Goal: Task Accomplishment & Management: Use online tool/utility

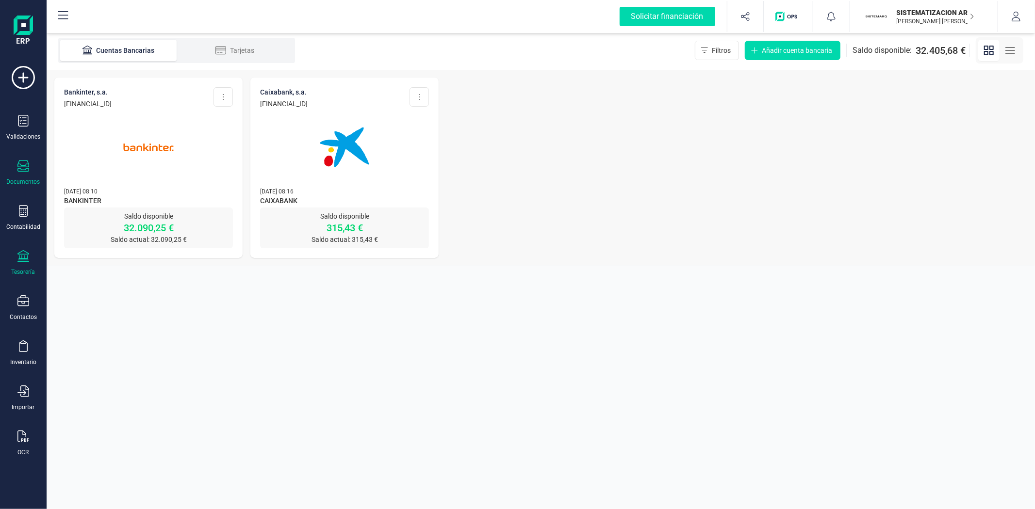
click at [23, 168] on icon at bounding box center [23, 166] width 12 height 12
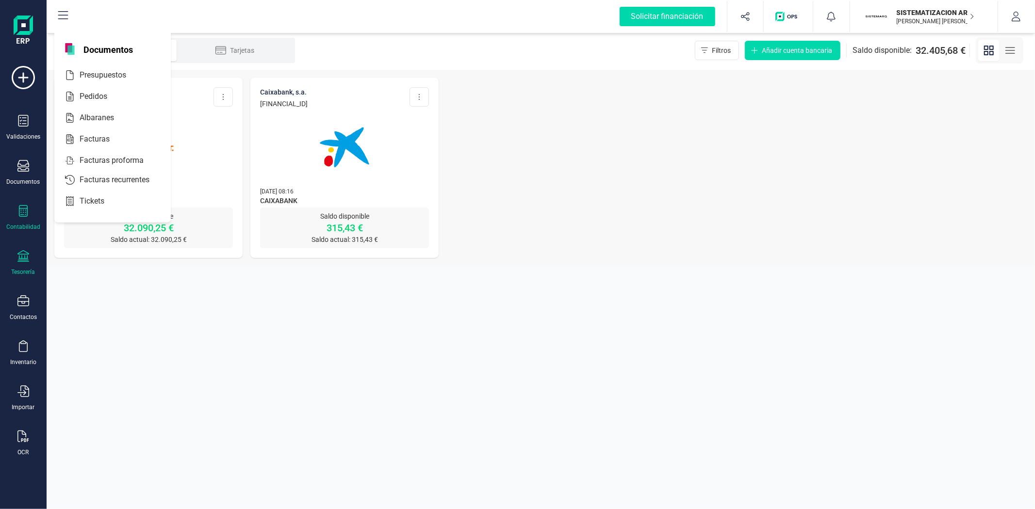
click at [28, 224] on div "Contabilidad" at bounding box center [23, 227] width 34 height 8
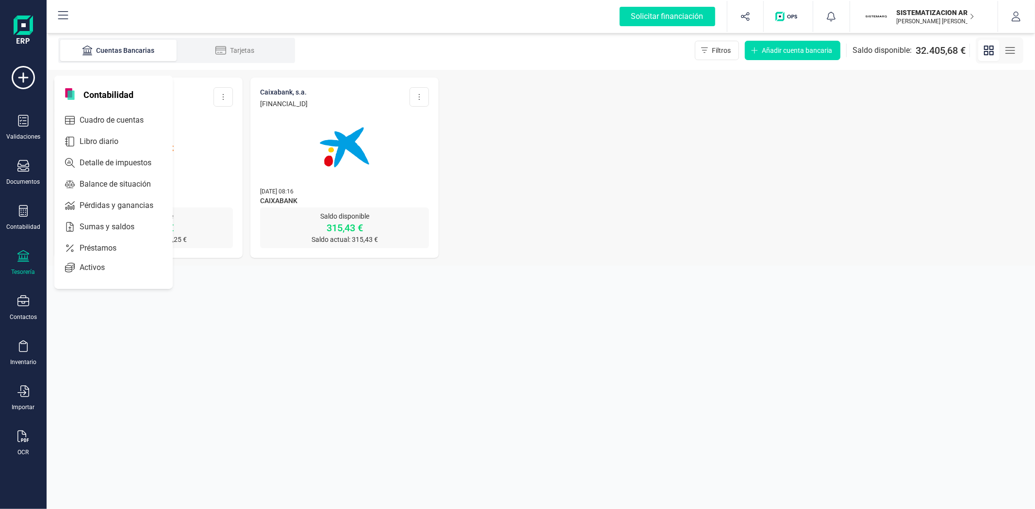
click at [23, 253] on icon at bounding box center [23, 256] width 12 height 12
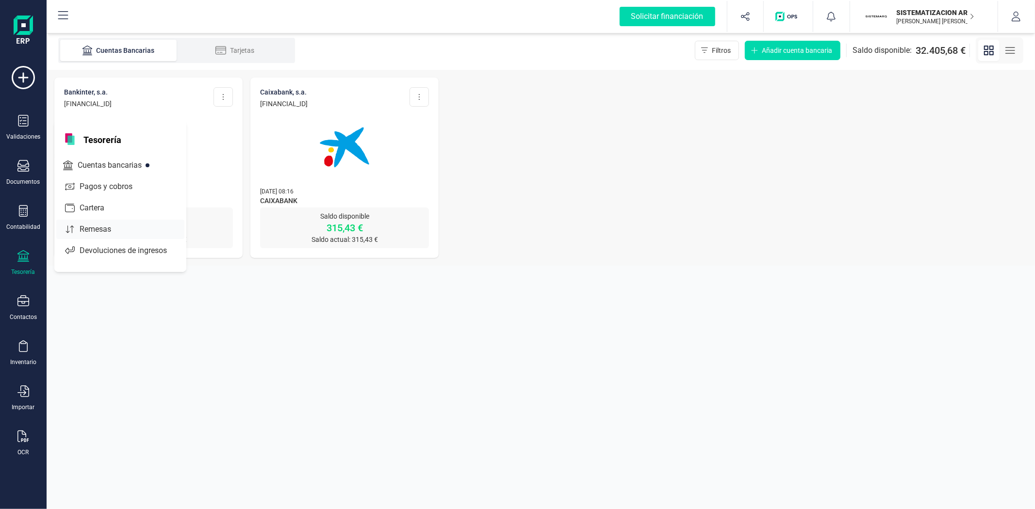
click at [105, 225] on span "Remesas" at bounding box center [102, 230] width 53 height 12
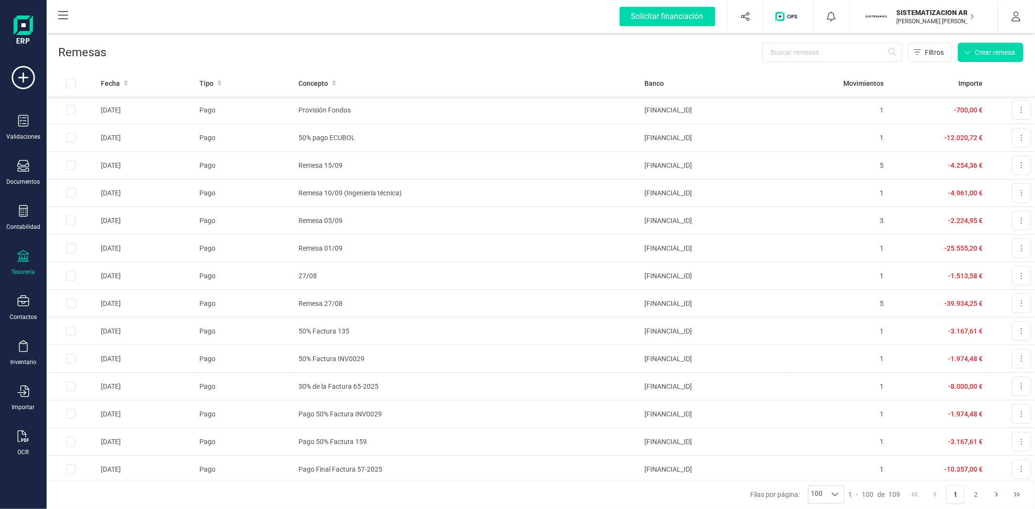
click at [14, 263] on div "Tesorería" at bounding box center [23, 263] width 39 height 26
click at [104, 202] on span "Cartera" at bounding box center [99, 208] width 46 height 12
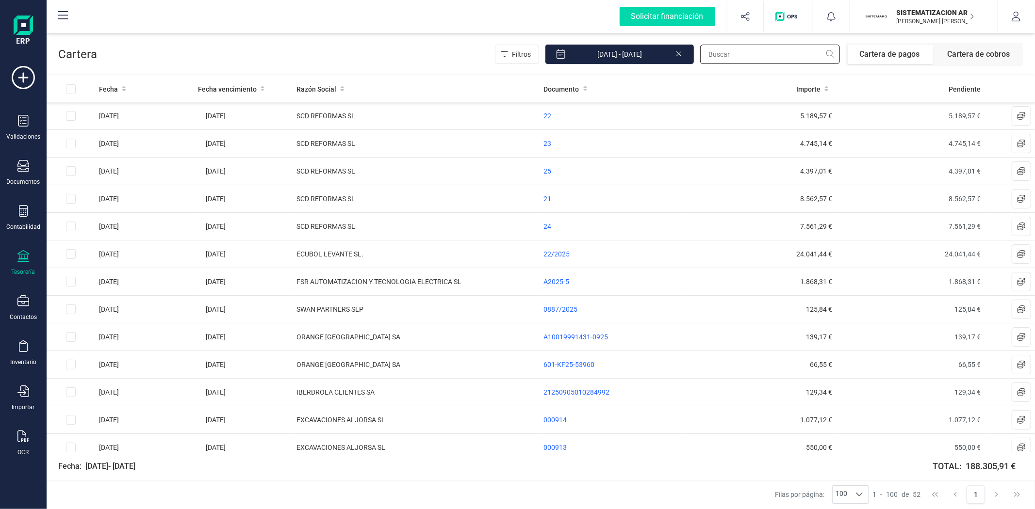
click at [743, 56] on input "text" at bounding box center [770, 54] width 140 height 19
type input "i"
click at [705, 57] on input "text" at bounding box center [770, 54] width 140 height 19
click at [696, 54] on div "Filtros 01/01/2025 - 19/09/2025 Cartera de pagos Cartera de cobros" at bounding box center [759, 54] width 528 height 23
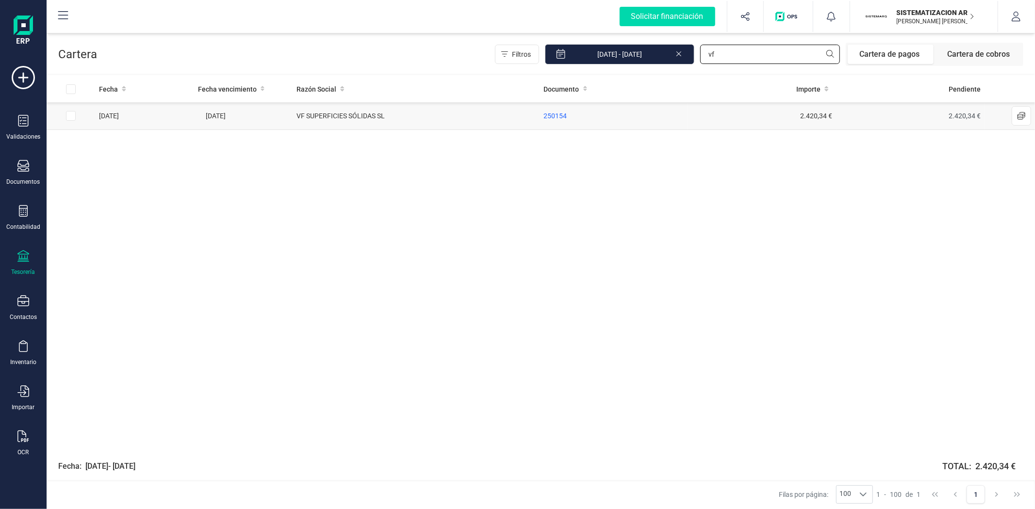
type input "vf"
click at [75, 115] on input "Row Selected 09d23d23-b786-4647-bcc4-a4e63d5849de" at bounding box center [71, 116] width 10 height 10
checkbox input "true"
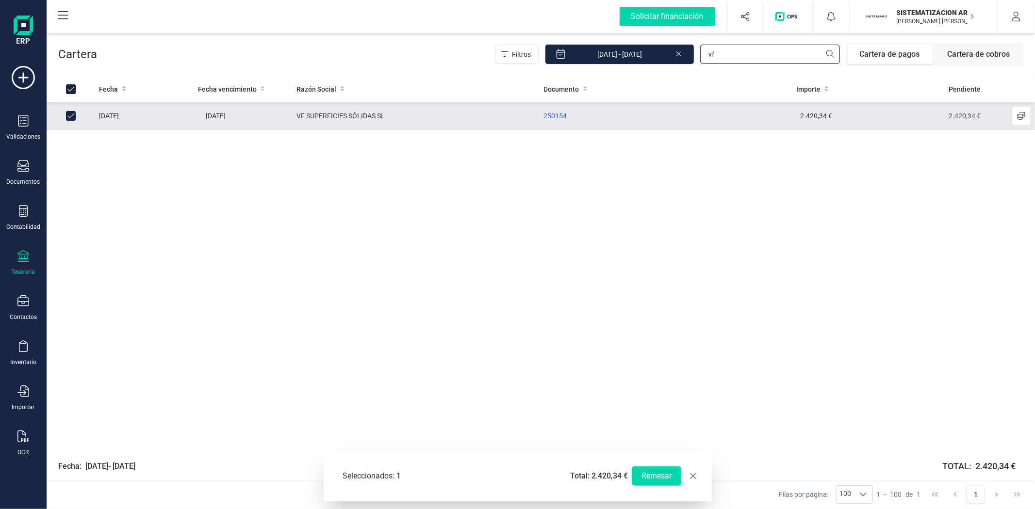
drag, startPoint x: 718, startPoint y: 54, endPoint x: 701, endPoint y: 56, distance: 18.1
click at [701, 56] on div "Filtros 01/01/2025 - 19/09/2025 vf Cartera de pagos Cartera de cobros" at bounding box center [759, 54] width 528 height 23
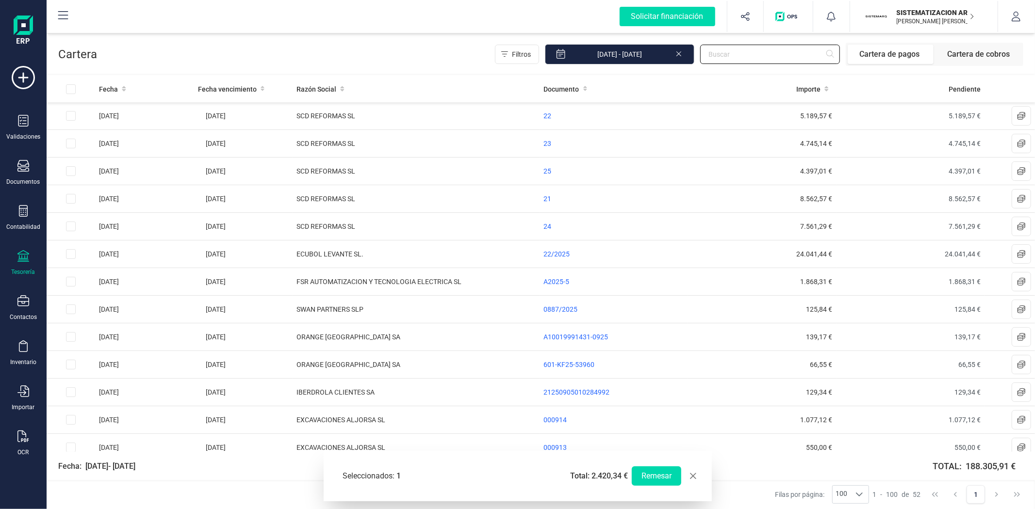
checkbox input "false"
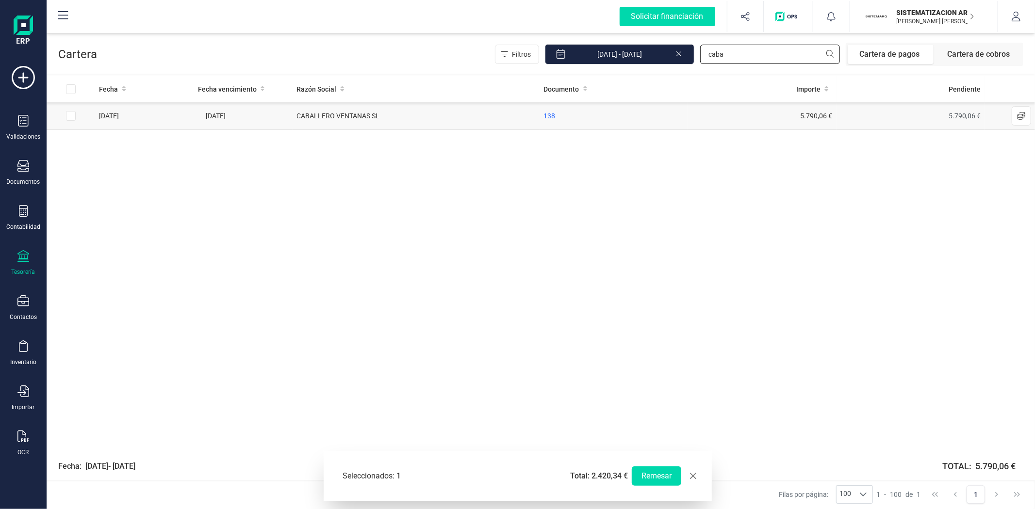
type input "caba"
click at [97, 116] on td "[DATE]" at bounding box center [144, 116] width 99 height 28
click at [71, 115] on input "Row Selected 111371ce-8c0d-4a97-82cf-869f174d546f" at bounding box center [71, 116] width 10 height 10
checkbox input "true"
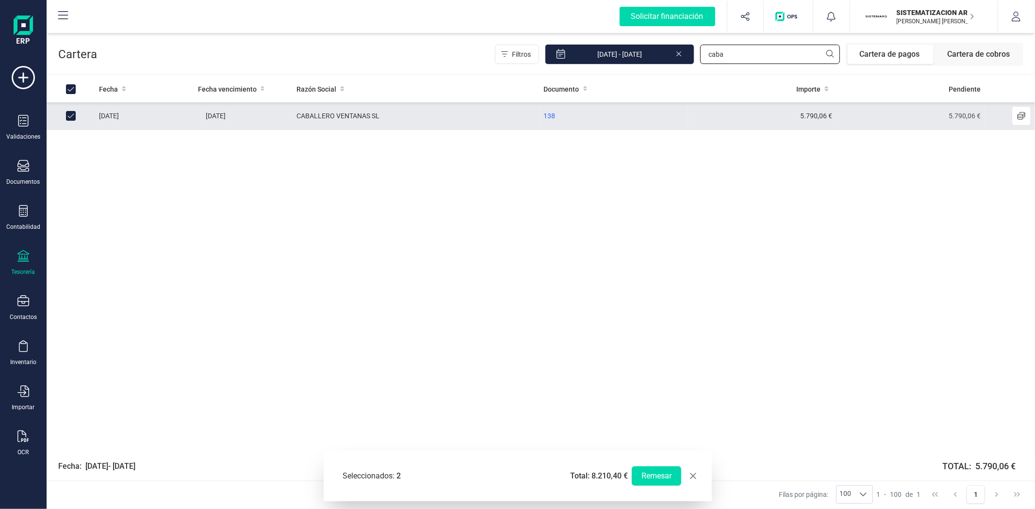
click at [740, 49] on input "caba" at bounding box center [770, 54] width 140 height 19
type input "c"
type input "tek"
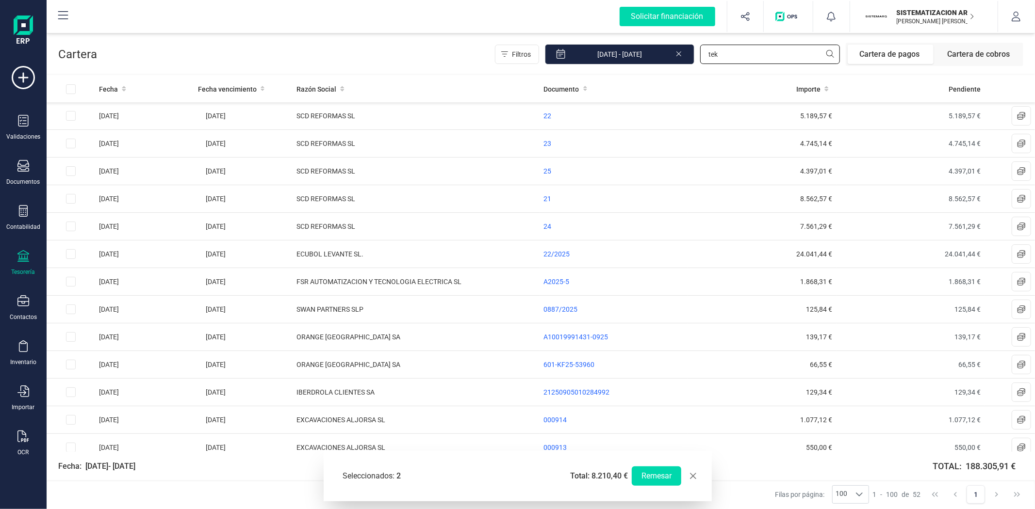
checkbox input "false"
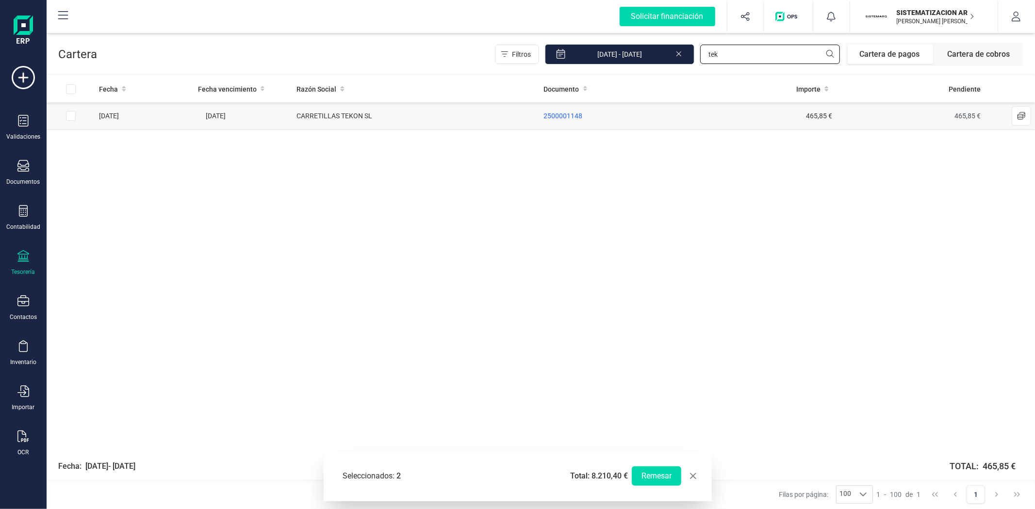
type input "tek"
click at [67, 116] on input "Row Selected 99a0a91b-bd03-488d-afc1-575733deca67" at bounding box center [71, 116] width 10 height 10
checkbox input "true"
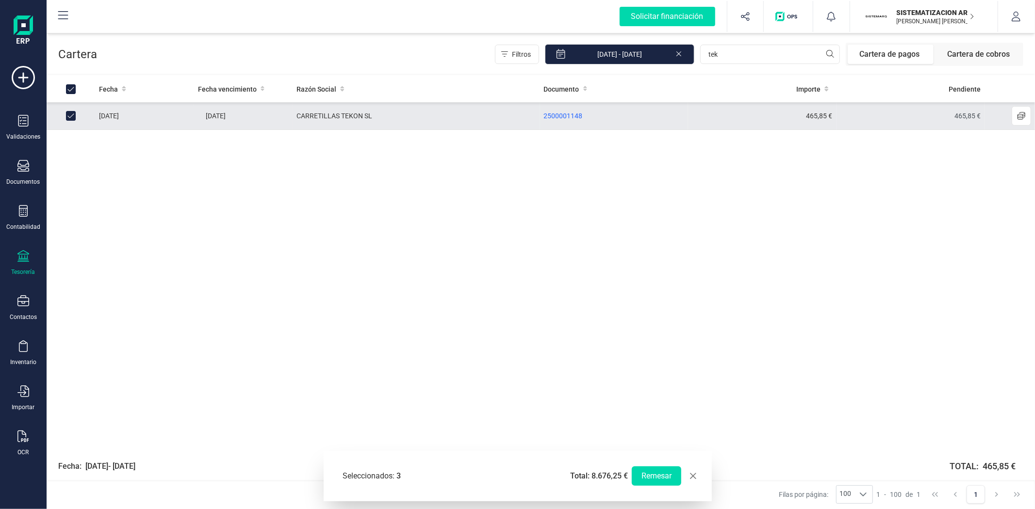
checkbox input "true"
drag, startPoint x: 729, startPoint y: 61, endPoint x: 705, endPoint y: 57, distance: 24.5
click at [705, 57] on input "tek" at bounding box center [770, 54] width 140 height 19
type input "alj"
checkbox input "false"
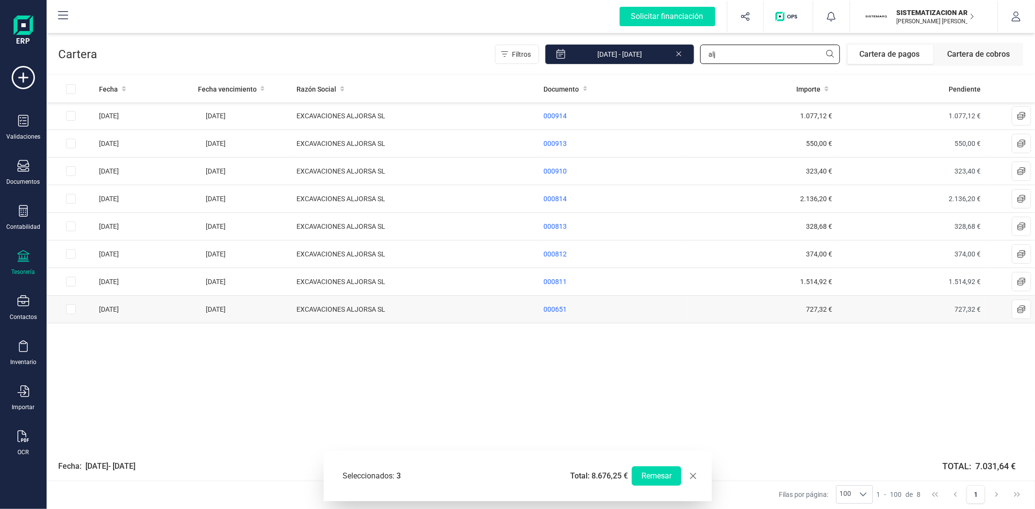
type input "alj"
click at [160, 310] on td "[DATE]" at bounding box center [144, 310] width 99 height 28
click at [66, 310] on input "Row Selected 43361788-49e1-4d13-a1ac-b989a90147e6" at bounding box center [71, 310] width 10 height 10
checkbox input "true"
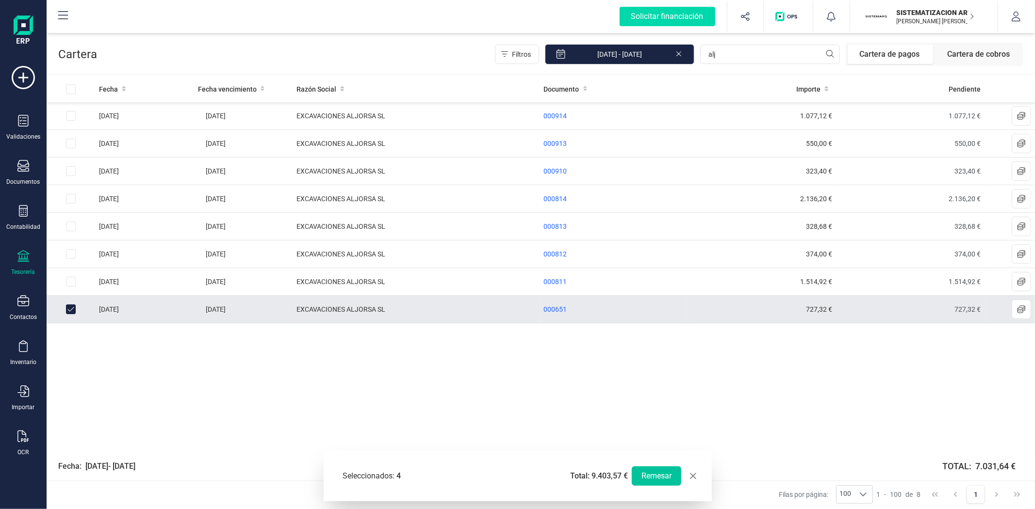
click at [652, 476] on button "Remesar" at bounding box center [656, 476] width 49 height 19
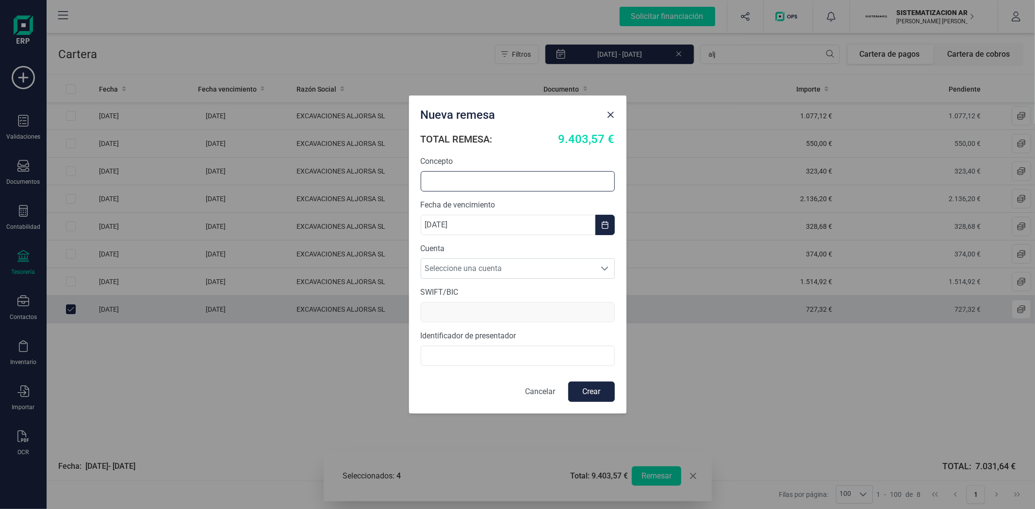
click at [501, 181] on input "text" at bounding box center [518, 181] width 194 height 20
type input "Remesa 19/09"
click at [564, 262] on span "Seleccione una cuenta" at bounding box center [508, 268] width 175 height 19
click at [544, 294] on li "ES7301280605600100043345" at bounding box center [518, 292] width 194 height 19
type input "BKBKESMM"
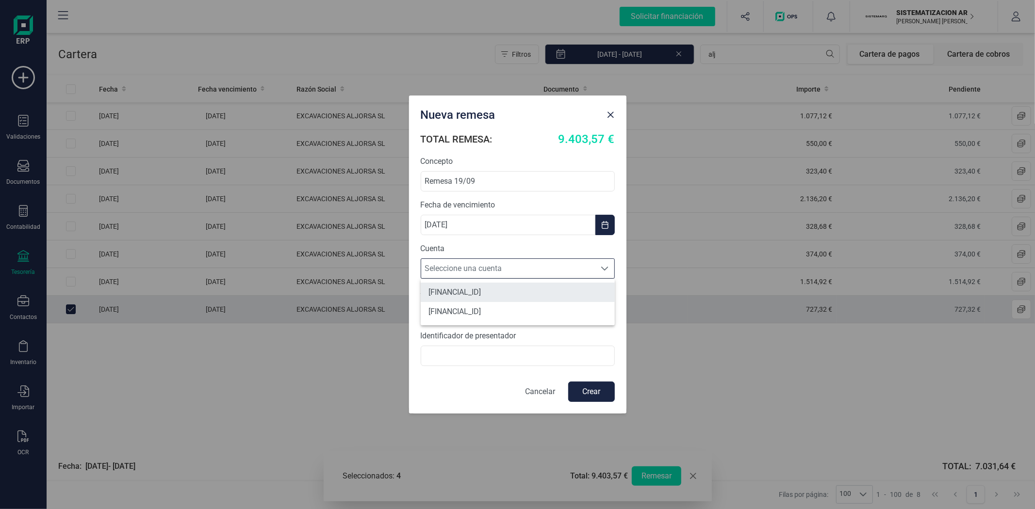
type input "B72398712000"
click at [595, 396] on button "Crear" at bounding box center [591, 392] width 47 height 20
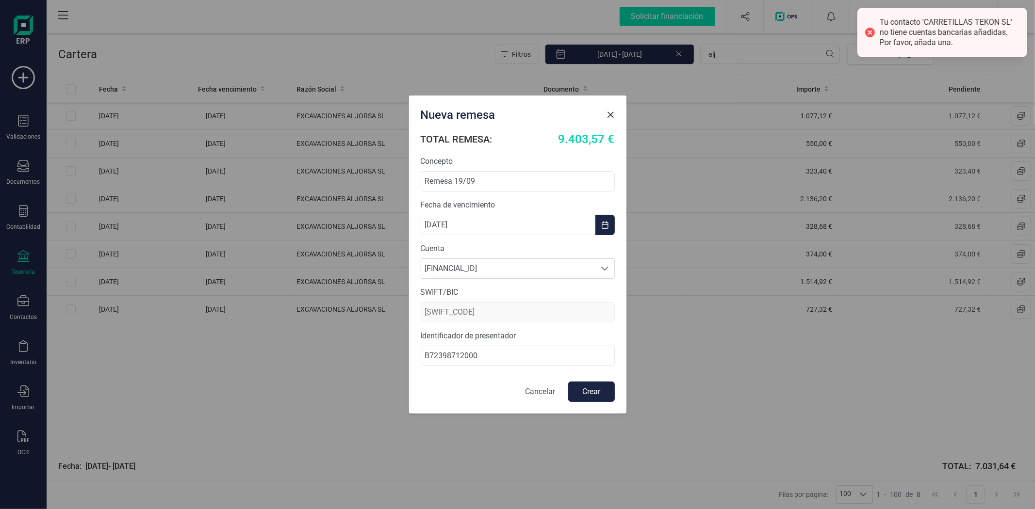
checkbox input "false"
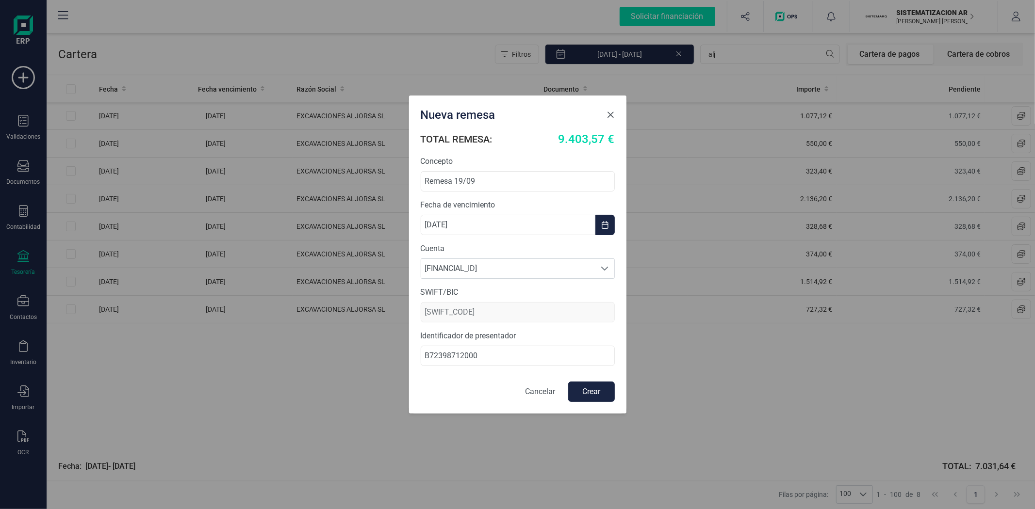
click at [611, 118] on span "Close" at bounding box center [611, 115] width 8 height 8
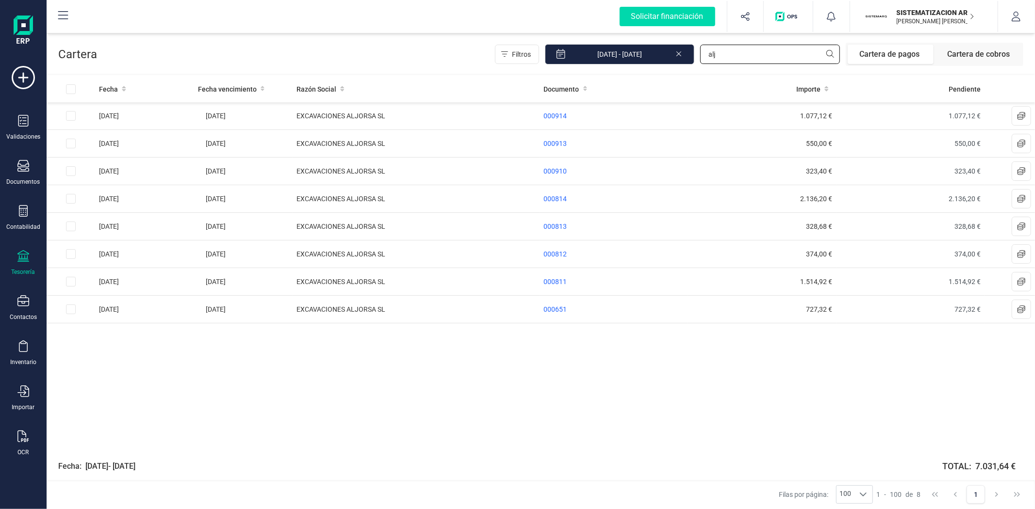
drag, startPoint x: 734, startPoint y: 52, endPoint x: 700, endPoint y: 52, distance: 33.5
click at [700, 52] on div "Filtros 01/01/2025 - 19/09/2025 alj Cartera de pagos Cartera de cobros" at bounding box center [759, 54] width 528 height 23
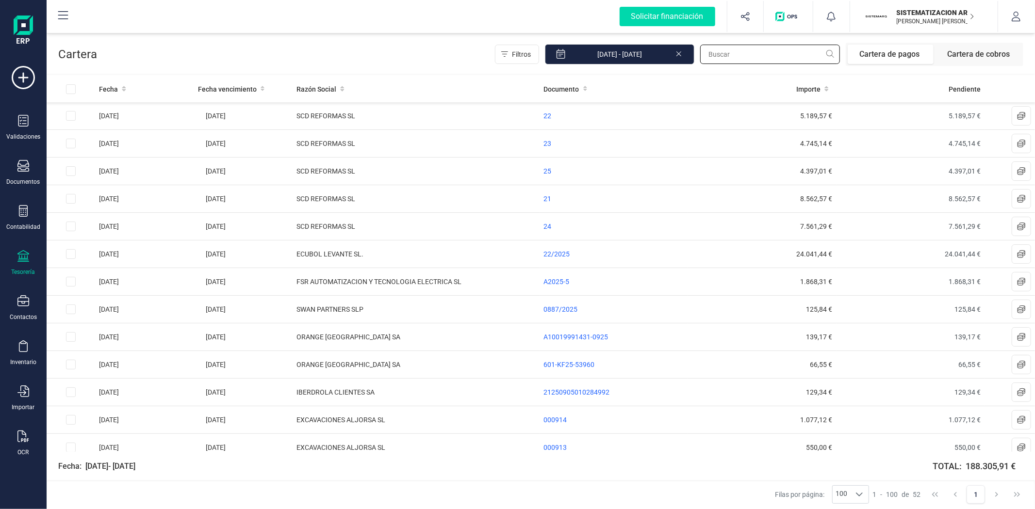
click at [789, 53] on input "text" at bounding box center [770, 54] width 140 height 19
click at [741, 62] on input "te" at bounding box center [770, 54] width 140 height 19
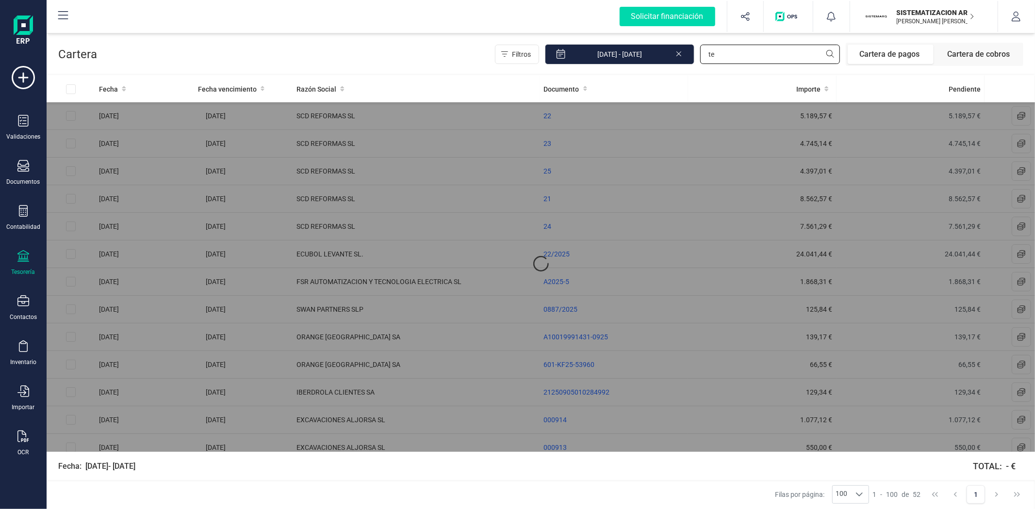
click at [732, 57] on input "te" at bounding box center [770, 54] width 140 height 19
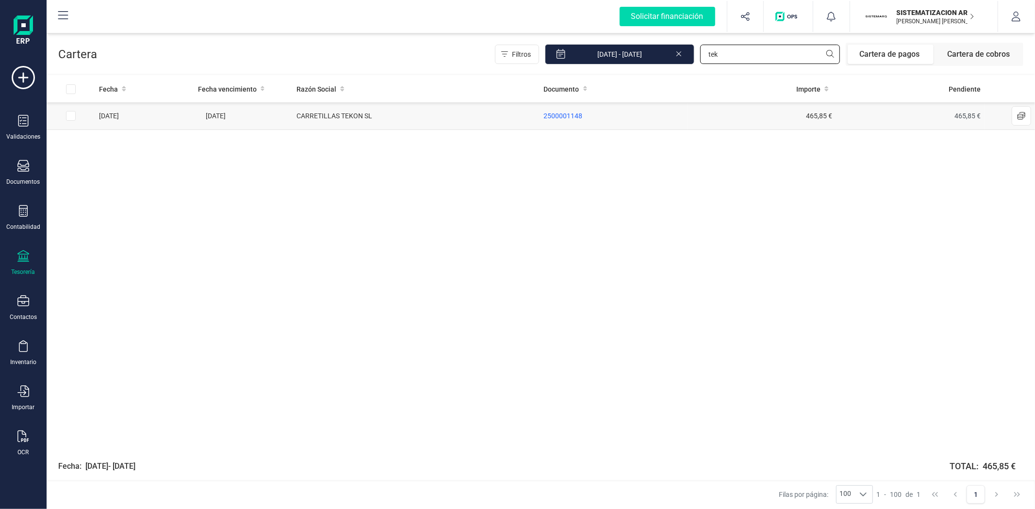
type input "tek"
click at [71, 112] on input "Row Selected 99a0a91b-bd03-488d-afc1-575733deca67" at bounding box center [71, 116] width 10 height 10
checkbox input "true"
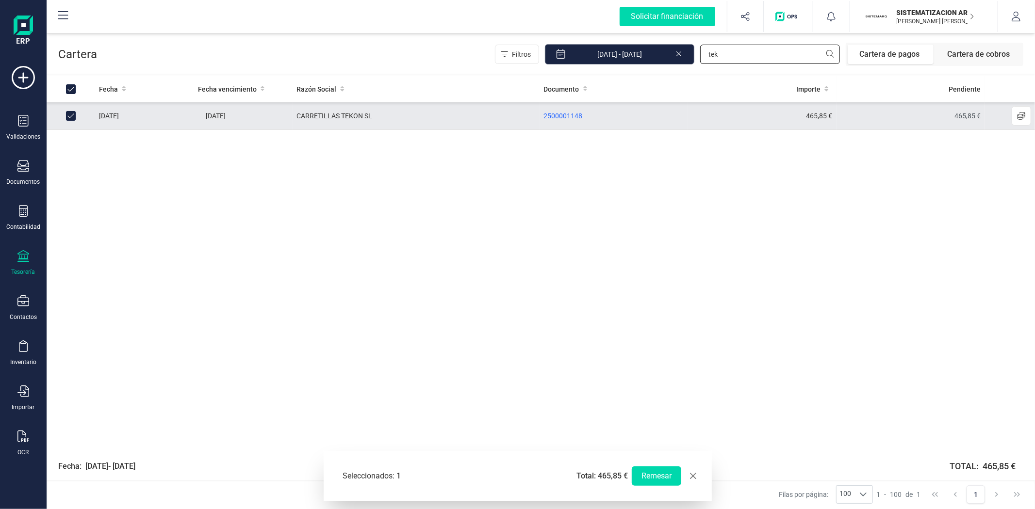
drag, startPoint x: 721, startPoint y: 54, endPoint x: 692, endPoint y: 55, distance: 29.6
click at [692, 55] on div "Filtros 01/01/2025 - 19/09/2025 tek Cartera de pagos Cartera de cobros" at bounding box center [759, 54] width 528 height 23
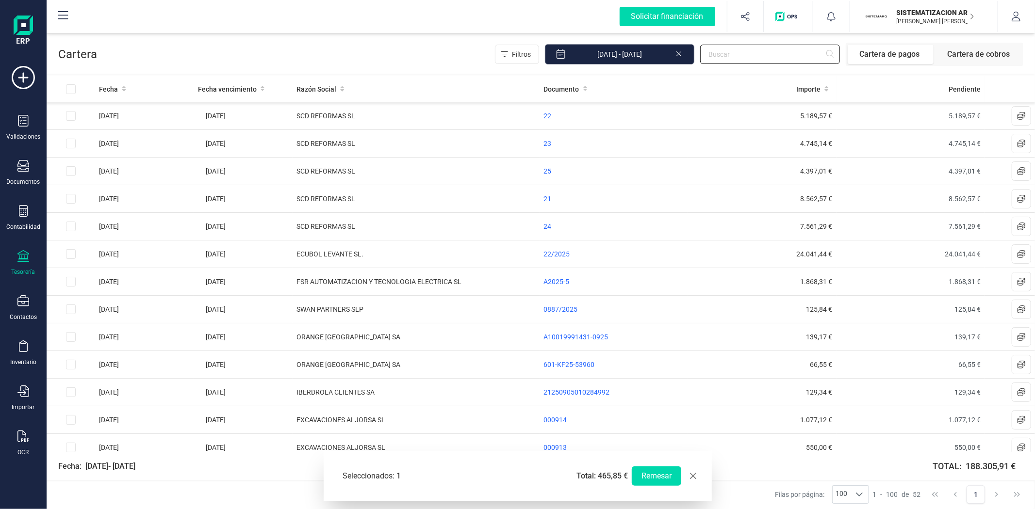
checkbox input "false"
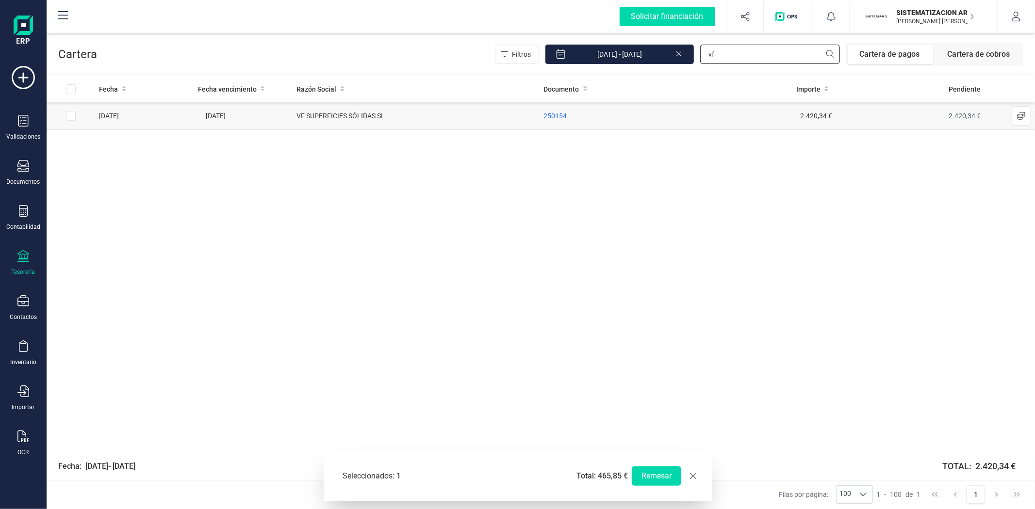
type input "vf"
click at [69, 112] on input "Row Selected 09d23d23-b786-4647-bcc4-a4e63d5849de" at bounding box center [71, 116] width 10 height 10
checkbox input "true"
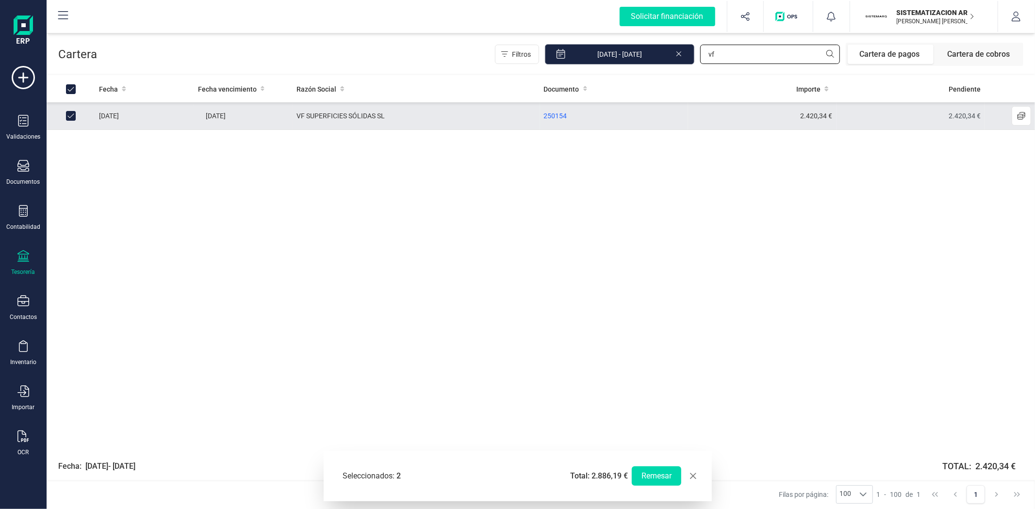
drag, startPoint x: 726, startPoint y: 46, endPoint x: 692, endPoint y: 55, distance: 35.7
click at [692, 55] on div "Filtros 01/01/2025 - 19/09/2025 vf Cartera de pagos Cartera de cobros" at bounding box center [759, 54] width 528 height 23
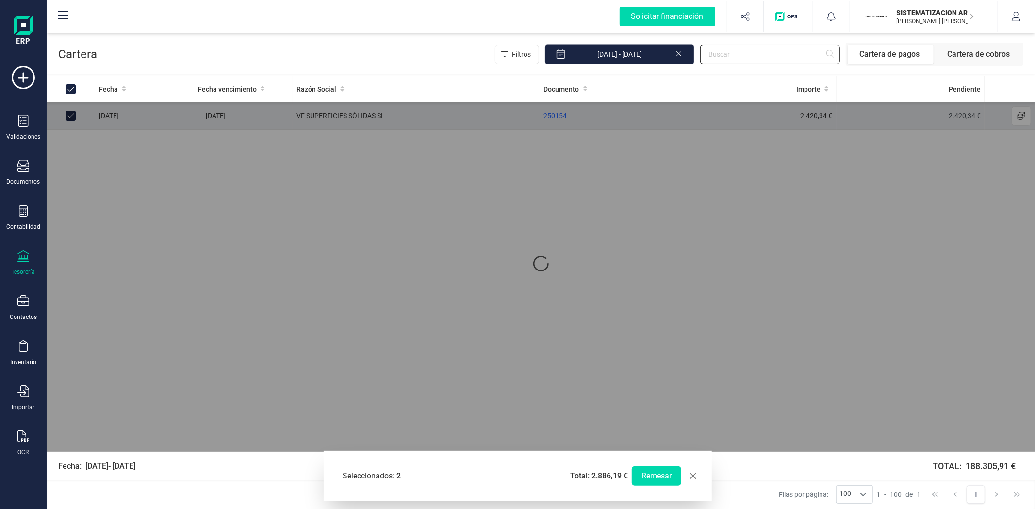
checkbox input "false"
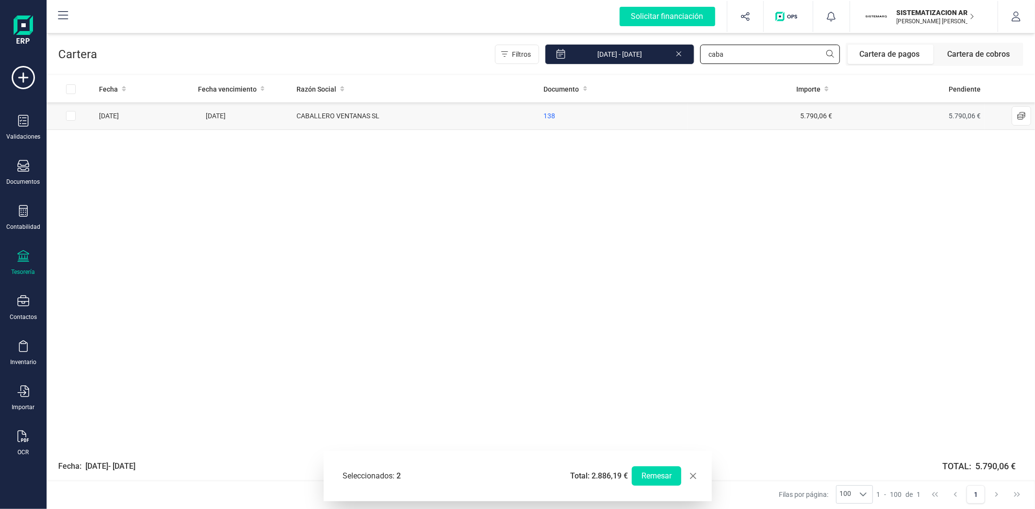
type input "caba"
click at [74, 118] on input "Row Selected 111371ce-8c0d-4a97-82cf-869f174d546f" at bounding box center [71, 116] width 10 height 10
checkbox input "true"
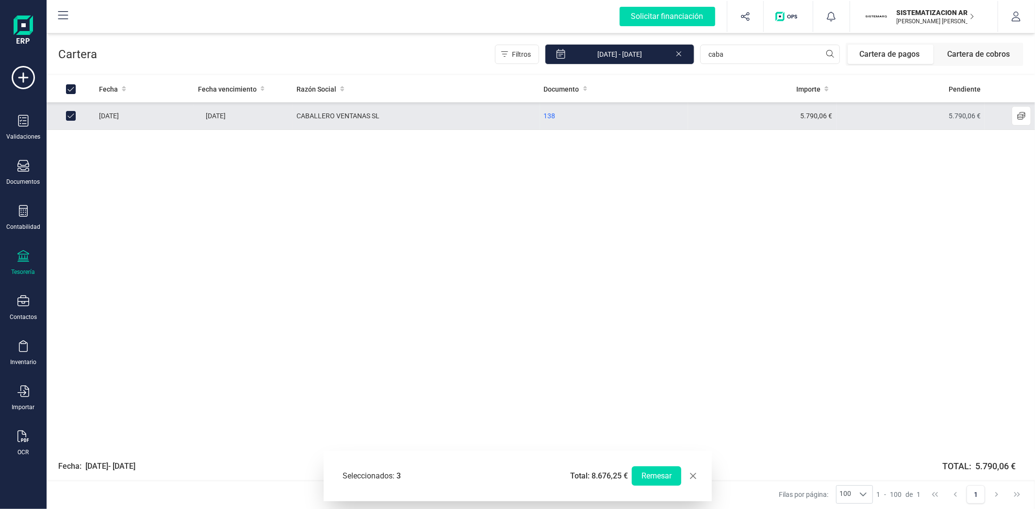
click at [493, 474] on div "Seleccionados: 3 Total: 8.676,25 €" at bounding box center [485, 477] width 285 height 12
drag, startPoint x: 734, startPoint y: 56, endPoint x: 686, endPoint y: 56, distance: 47.5
click at [686, 56] on div "Filtros 01/01/2025 - 19/09/2025 caba Cartera de pagos Cartera de cobros" at bounding box center [759, 54] width 528 height 23
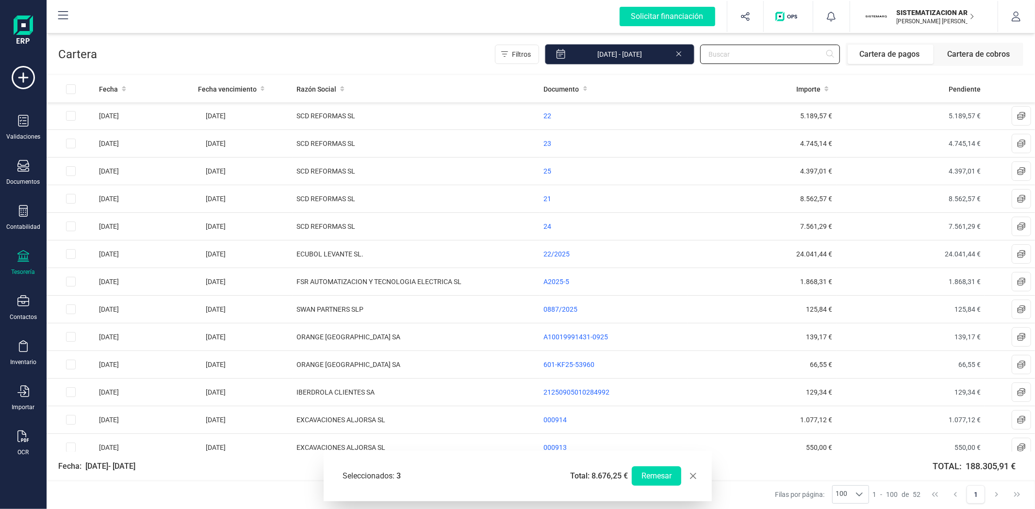
checkbox input "false"
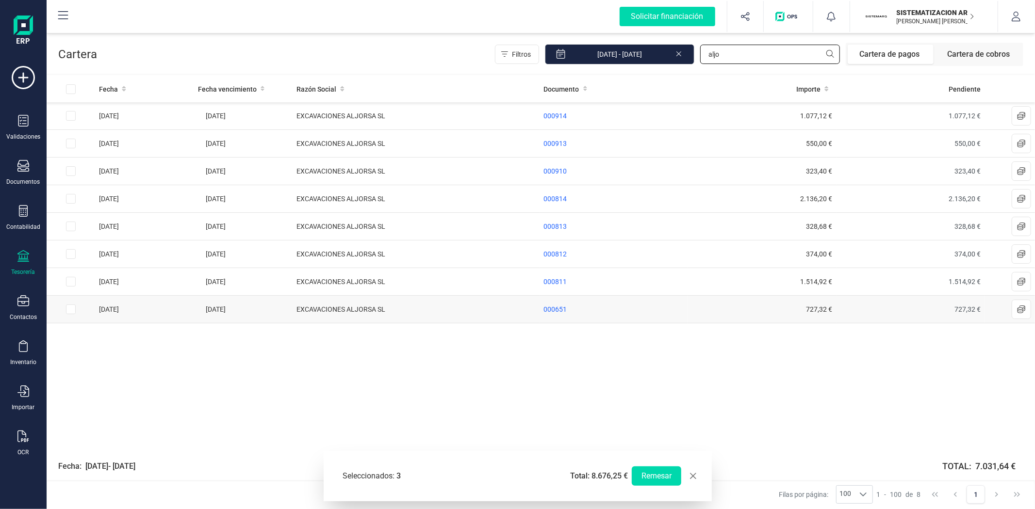
type input "aljo"
click at [71, 310] on input "Row Selected 43361788-49e1-4d13-a1ac-b989a90147e6" at bounding box center [71, 310] width 10 height 10
checkbox input "true"
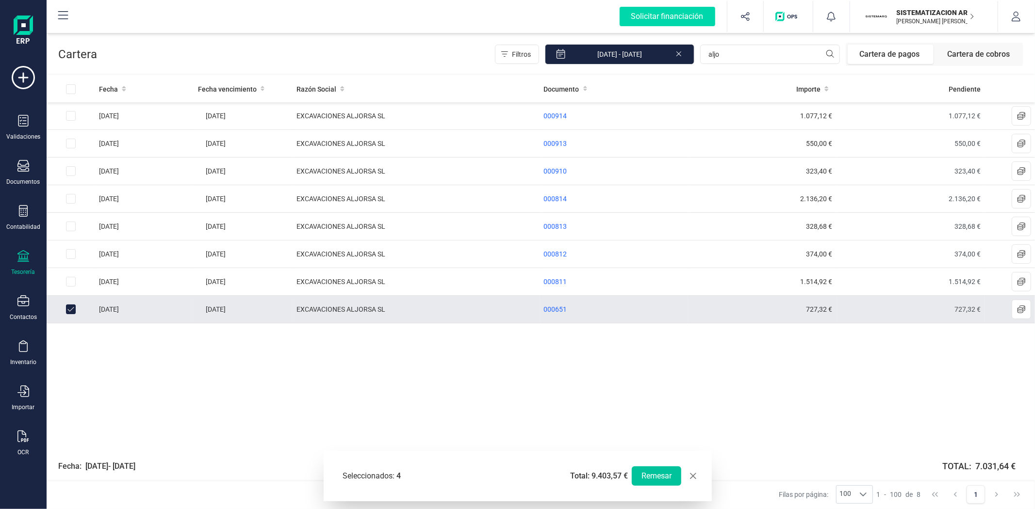
click at [656, 471] on button "Remesar" at bounding box center [656, 476] width 49 height 19
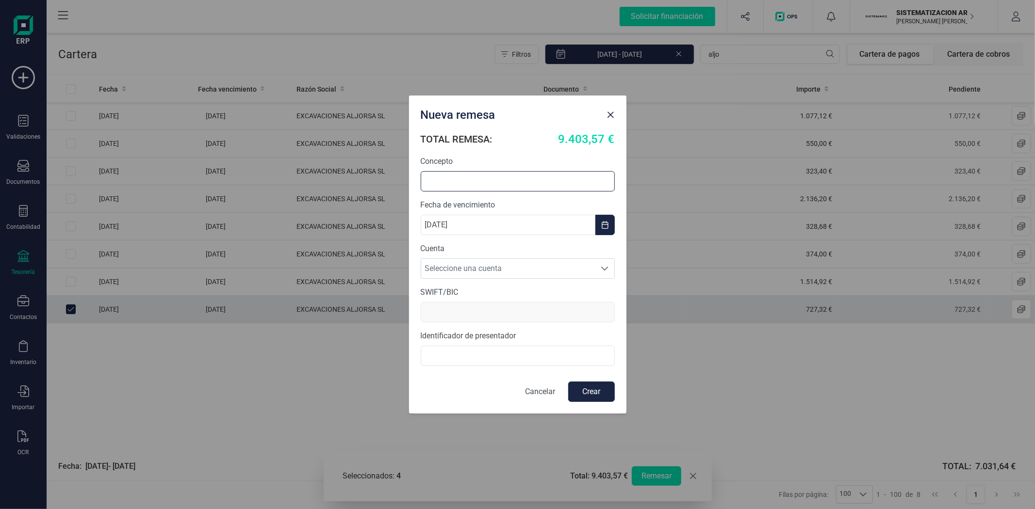
click at [440, 178] on input "text" at bounding box center [518, 181] width 194 height 20
type input "r"
type input "Remesa 19/09"
click at [506, 268] on span "Seleccione una cuenta" at bounding box center [508, 268] width 175 height 19
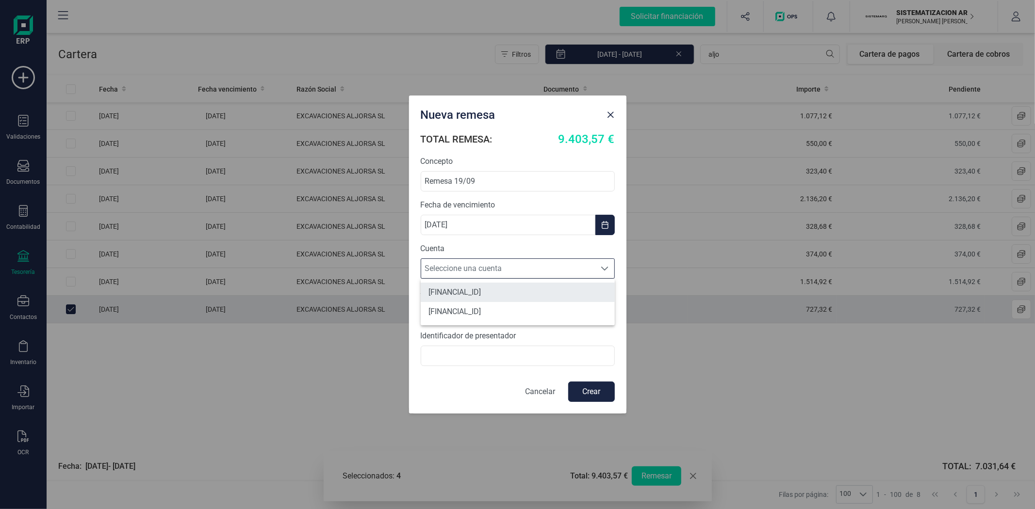
click at [508, 286] on li "ES7301280605600100043345" at bounding box center [518, 292] width 194 height 19
type input "BKBKESMM"
type input "B72398712000"
click at [596, 394] on button "Crear" at bounding box center [591, 392] width 47 height 20
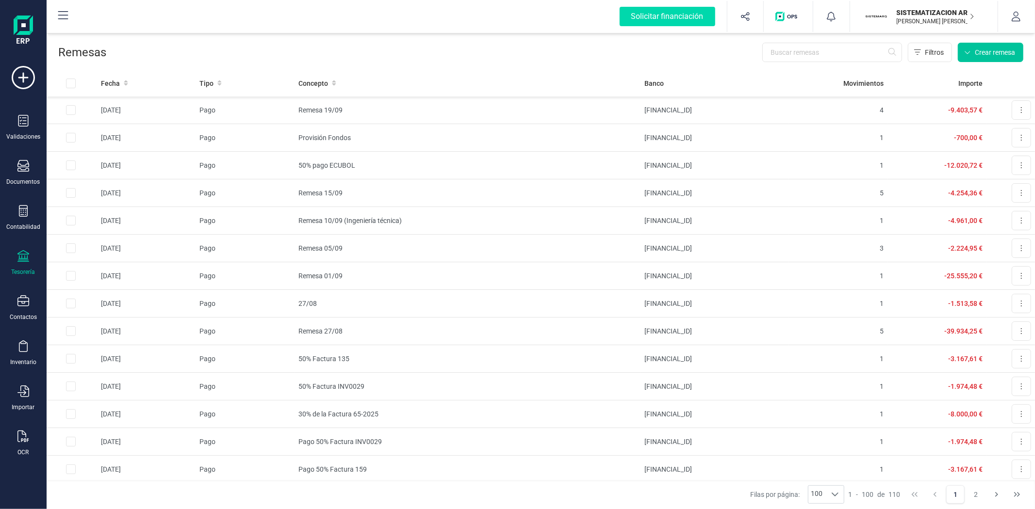
click at [976, 50] on span "Crear remesa" at bounding box center [995, 53] width 40 height 10
click at [968, 75] on span "Remesas de pago" at bounding box center [978, 76] width 61 height 12
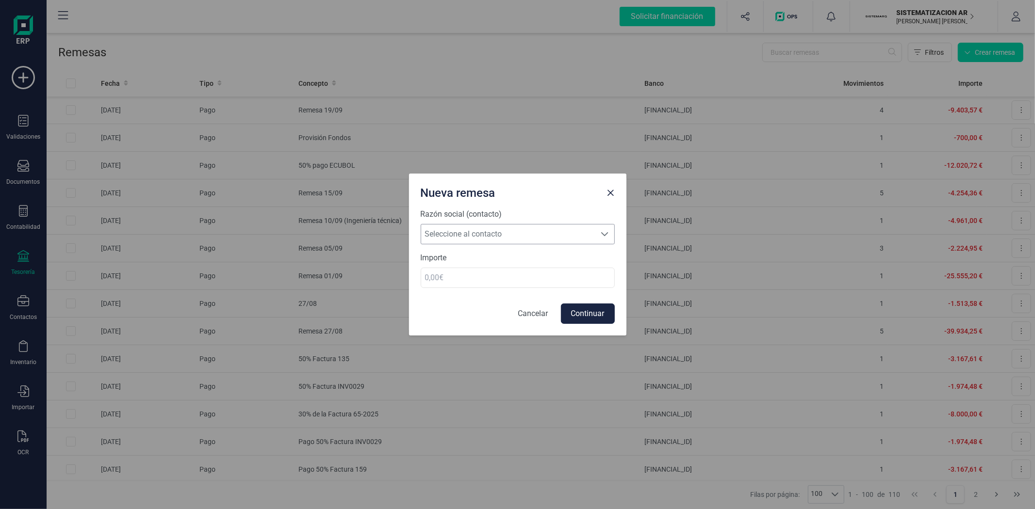
click at [604, 232] on span at bounding box center [605, 234] width 8 height 8
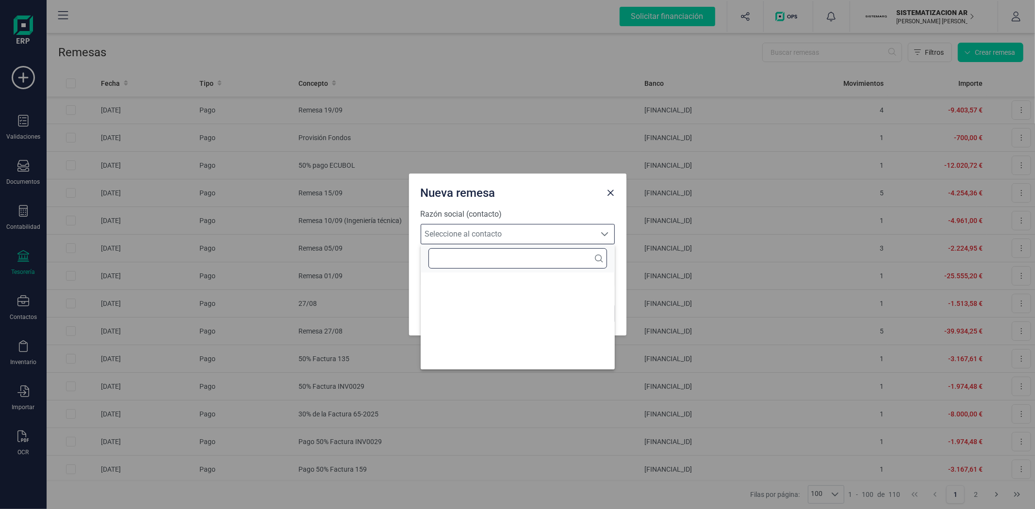
click at [526, 258] on input "text" at bounding box center [517, 258] width 179 height 20
click at [448, 256] on input "text" at bounding box center [517, 258] width 179 height 20
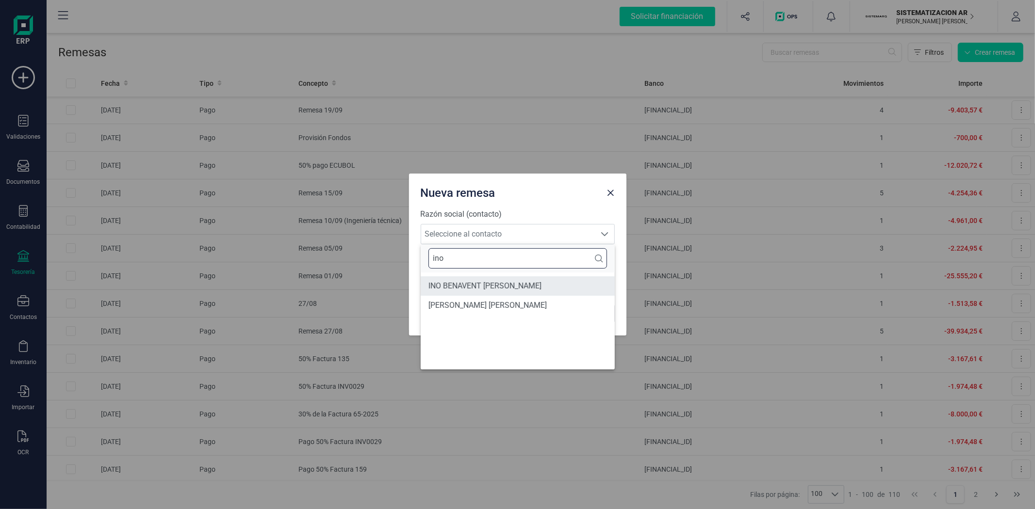
type input "ino"
click at [507, 284] on li "INO BENAVENT DOMINGUEZ" at bounding box center [518, 286] width 194 height 19
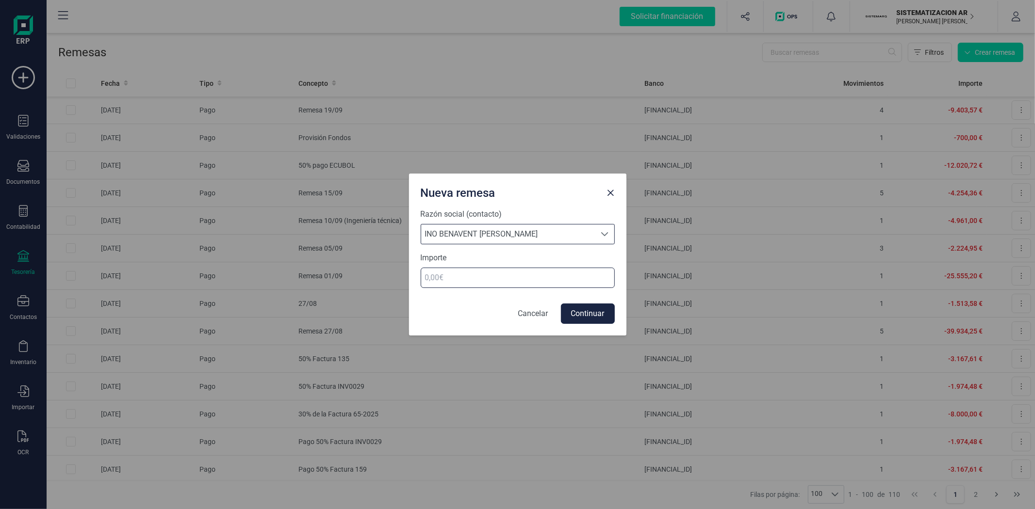
click at [523, 278] on input "number" at bounding box center [518, 278] width 194 height 20
click at [428, 277] on input "2531.93" at bounding box center [518, 278] width 194 height 20
type input "3531.93"
click at [604, 312] on button "Continuar" at bounding box center [588, 314] width 54 height 20
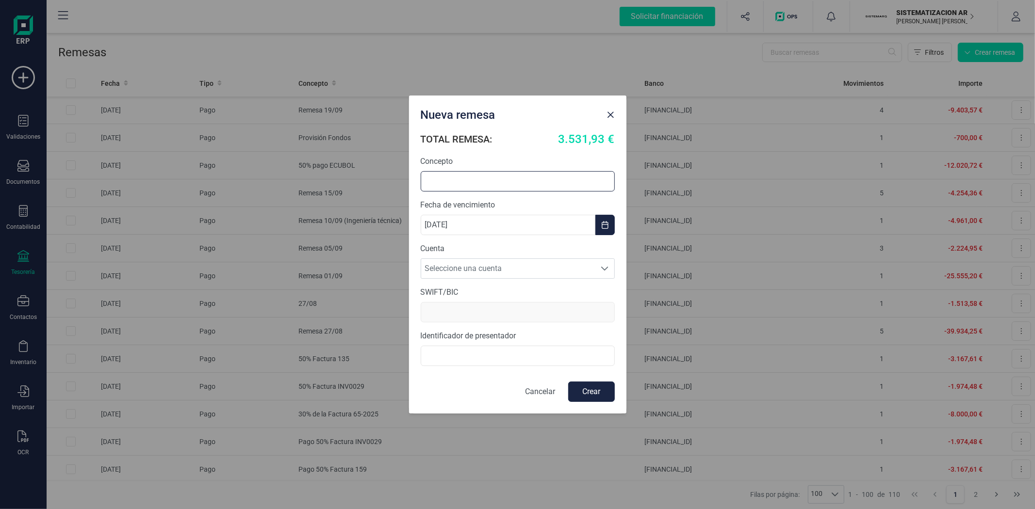
click at [495, 179] on input "text" at bounding box center [518, 181] width 194 height 20
type input "%"
type input "50% Factura 135"
click at [522, 274] on span "Seleccione una cuenta" at bounding box center [508, 268] width 175 height 19
click at [512, 294] on li "ES7301280605600100043345" at bounding box center [518, 292] width 194 height 19
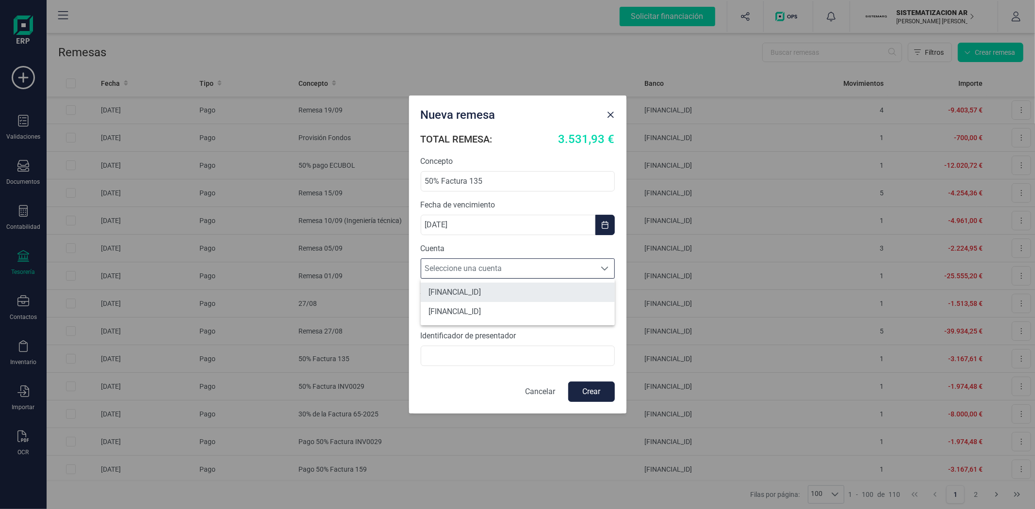
type input "BKBKESMM"
type input "B72398712000"
click at [593, 396] on button "Crear" at bounding box center [591, 392] width 47 height 20
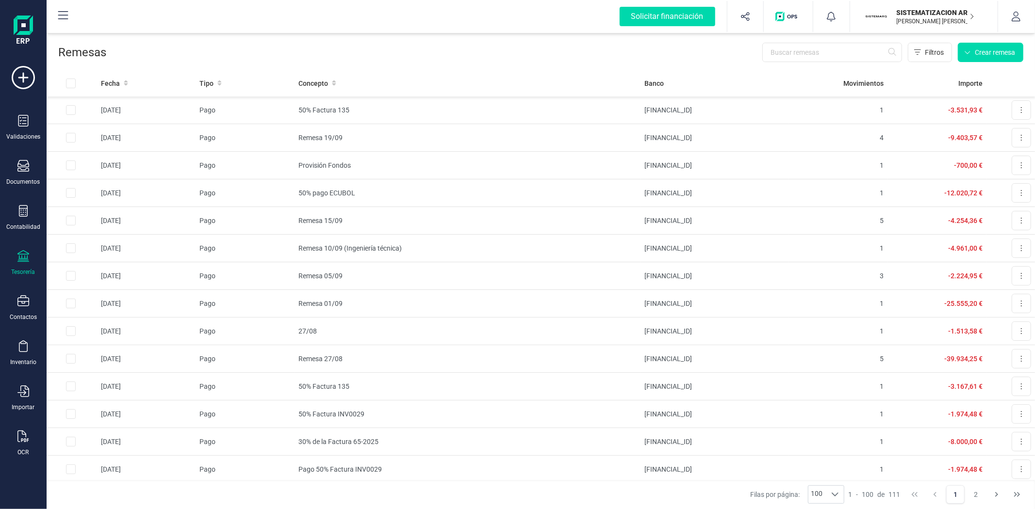
drag, startPoint x: 826, startPoint y: 143, endPoint x: 1026, endPoint y: 347, distance: 285.4
click at [826, 143] on td "4" at bounding box center [838, 138] width 99 height 28
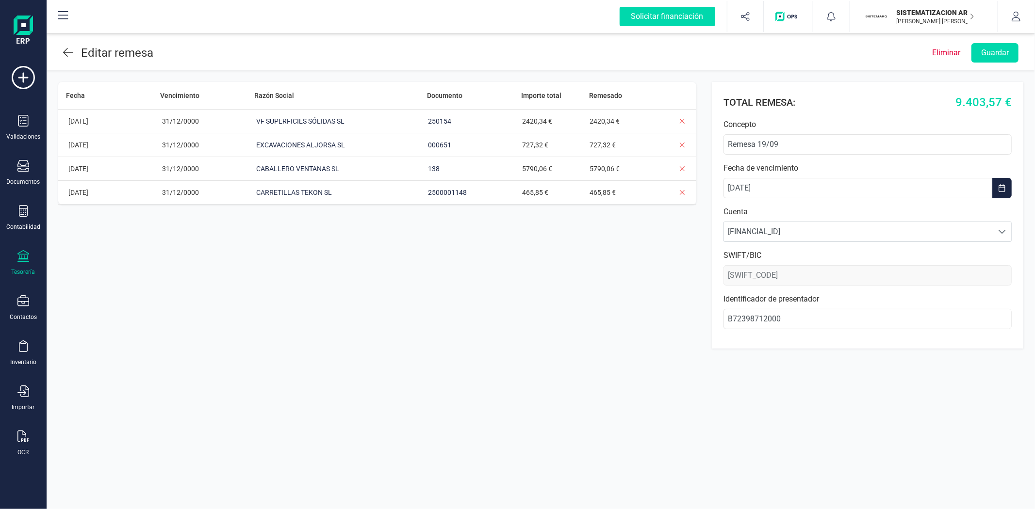
click at [65, 52] on icon at bounding box center [68, 52] width 10 height 9
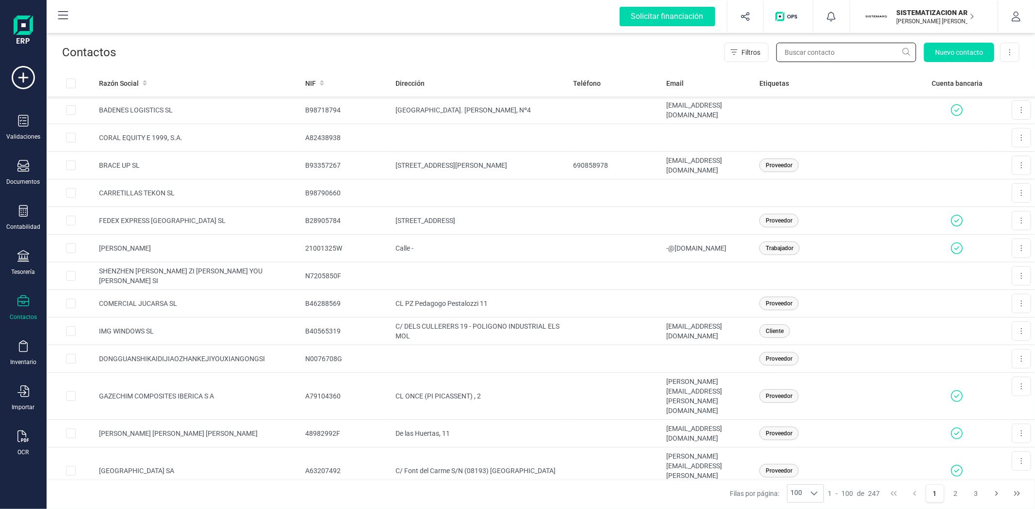
click at [848, 49] on input "text" at bounding box center [846, 52] width 140 height 19
click at [799, 55] on input "tekon" at bounding box center [846, 52] width 140 height 19
click at [823, 51] on input "tekotn" at bounding box center [846, 52] width 140 height 19
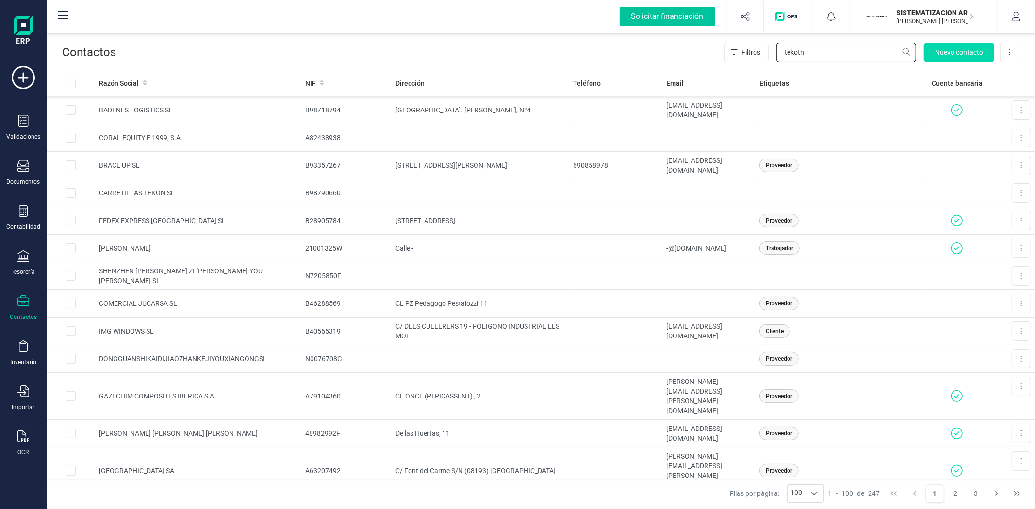
type input "tekotn"
click at [706, 62] on div "Contactos Filtros tekotn Nuevo contacto Exportar Excel" at bounding box center [541, 50] width 988 height 39
click at [832, 55] on input "tekotn" at bounding box center [846, 52] width 140 height 19
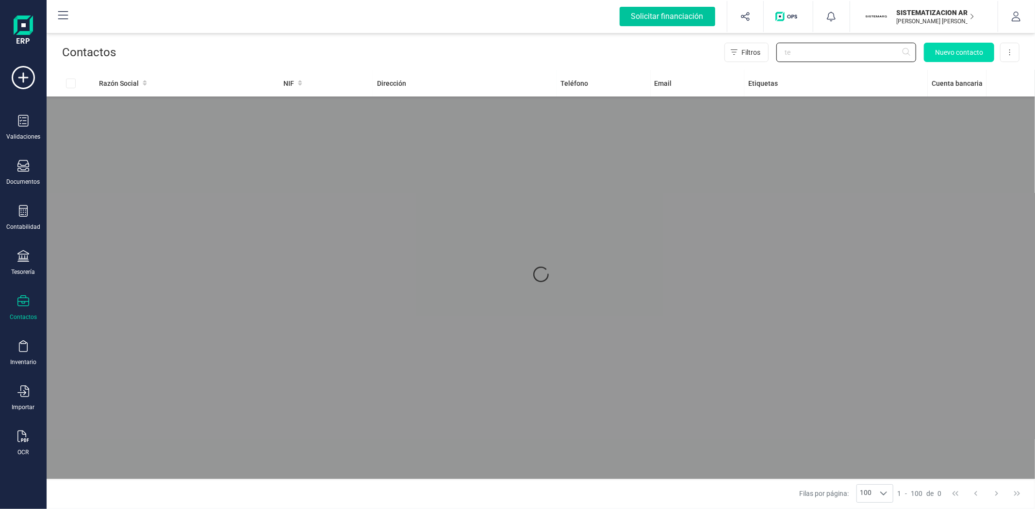
type input "tek"
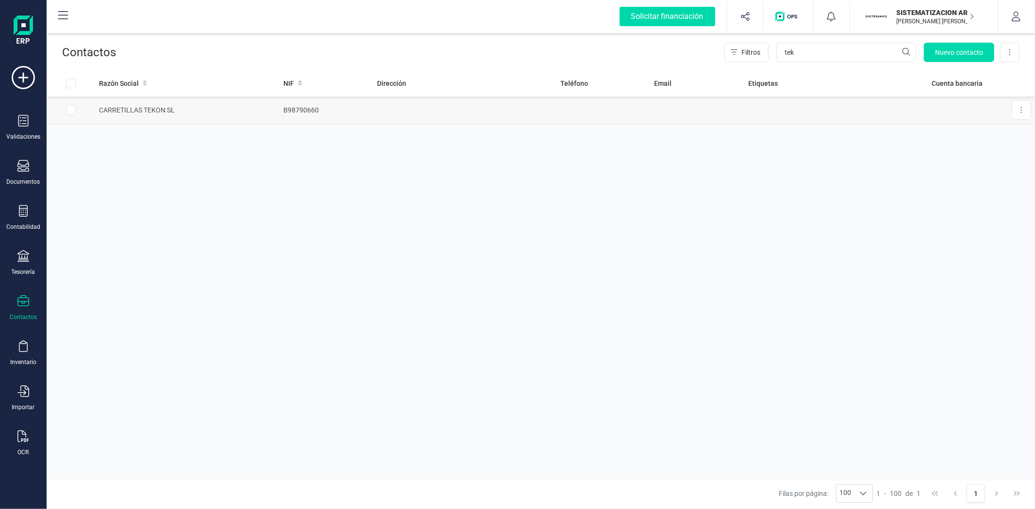
click at [486, 117] on td at bounding box center [464, 111] width 183 height 28
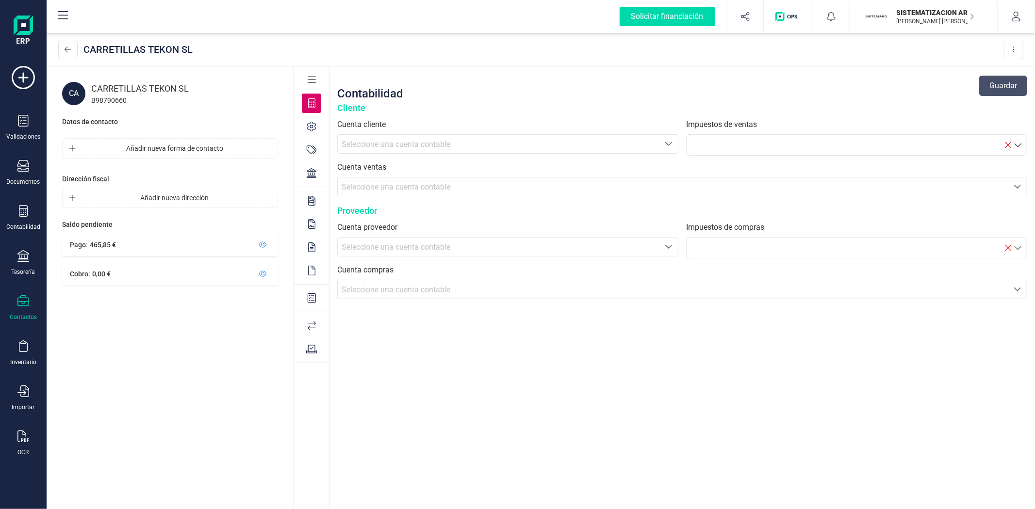
click at [308, 173] on icon at bounding box center [312, 173] width 10 height 10
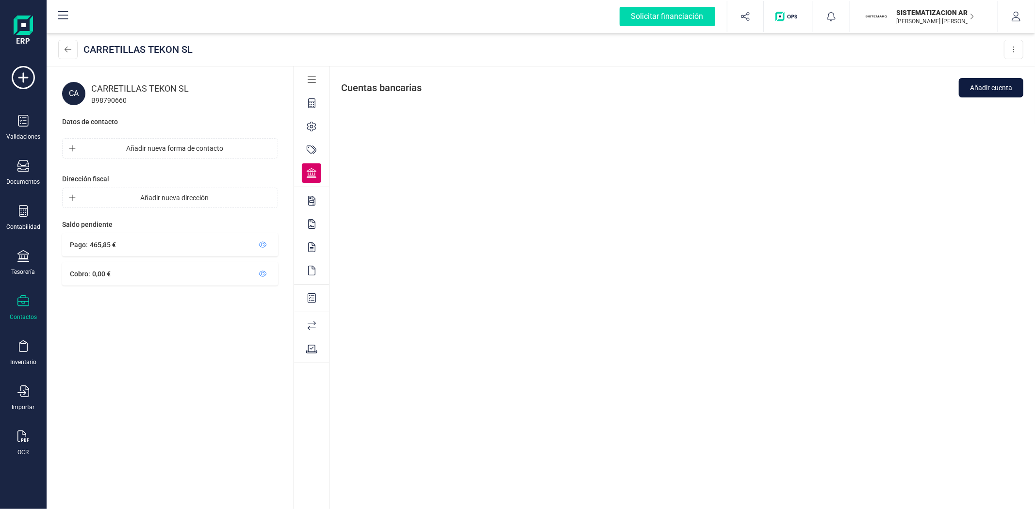
click at [998, 85] on span "Añadir cuenta" at bounding box center [991, 88] width 42 height 10
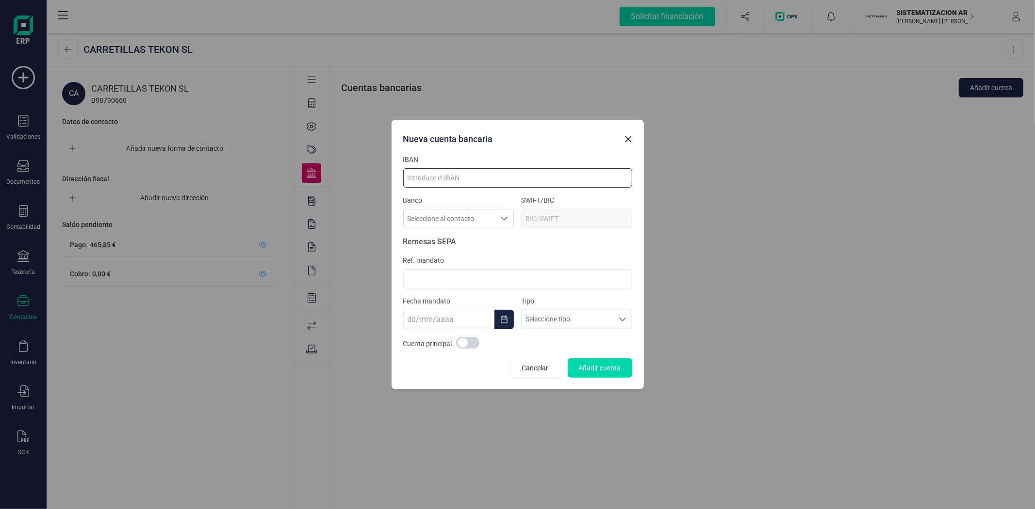
click at [475, 182] on input at bounding box center [517, 177] width 229 height 19
paste input "[FINANCIAL_ID]"
click at [495, 177] on input "[FINANCIAL_ID]" at bounding box center [517, 177] width 229 height 19
click at [477, 177] on input "[FINANCIAL_ID]" at bounding box center [517, 177] width 229 height 19
click at [459, 176] on input "[FINANCIAL_ID]" at bounding box center [517, 177] width 229 height 19
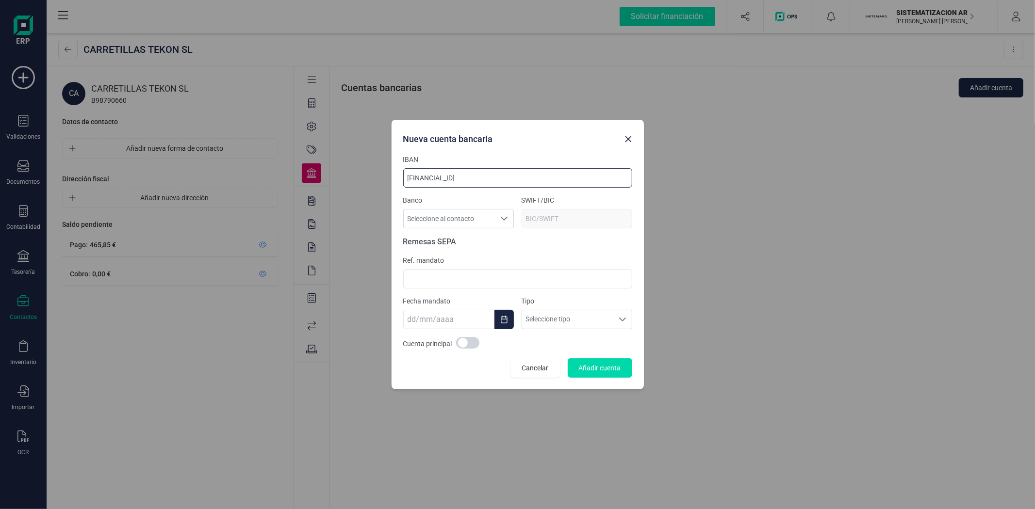
click at [444, 178] on input "[FINANCIAL_ID]" at bounding box center [517, 177] width 229 height 19
click at [443, 178] on input "[FINANCIAL_ID]" at bounding box center [517, 177] width 229 height 19
click at [425, 178] on input "[FINANCIAL_ID]" at bounding box center [517, 177] width 229 height 19
type input "[FINANCIAL_ID]"
type input "[SWIFT_CODE]"
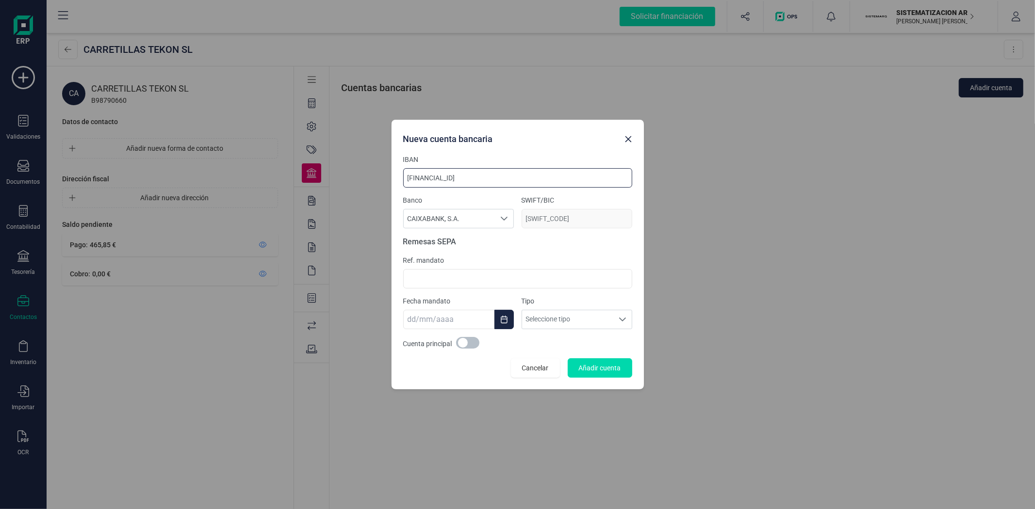
type input "[FINANCIAL_ID]"
click at [466, 341] on span at bounding box center [467, 343] width 23 height 12
click at [599, 372] on span "Añadir cuenta" at bounding box center [600, 368] width 42 height 10
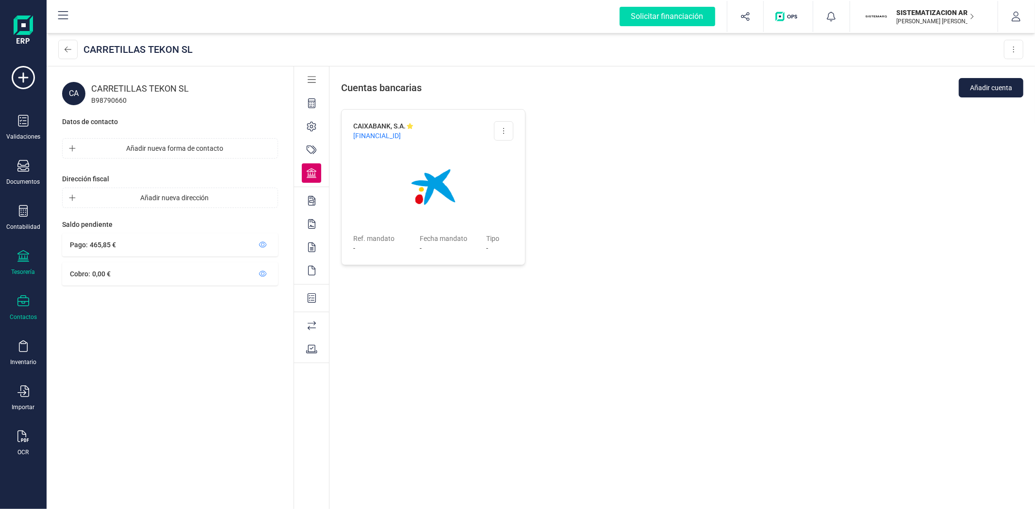
click at [36, 253] on div "Tesorería" at bounding box center [23, 263] width 39 height 26
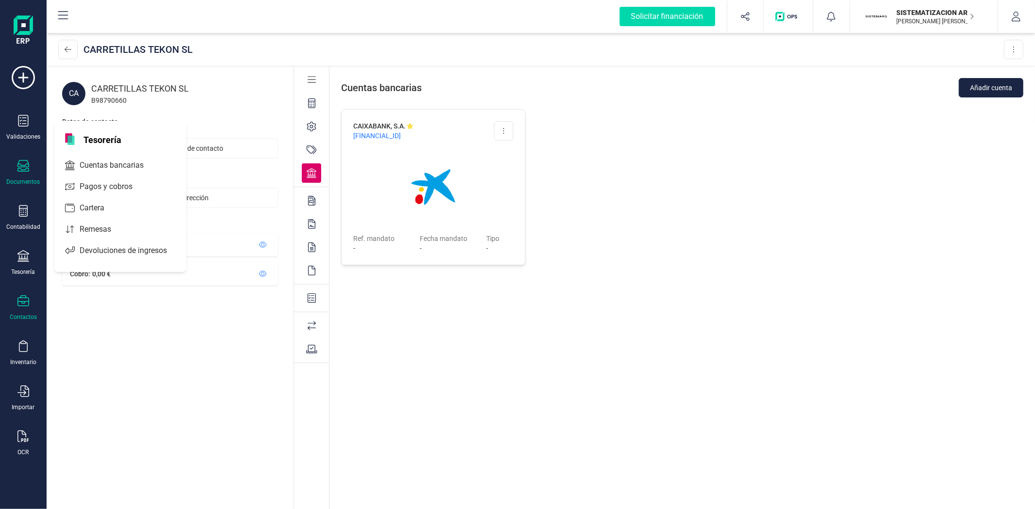
drag, startPoint x: 36, startPoint y: 253, endPoint x: 24, endPoint y: 169, distance: 85.3
click at [24, 169] on div "Validaciones Documentos Documentos Presupuestos Pedidos Albaranes Facturas Fact…" at bounding box center [23, 265] width 39 height 398
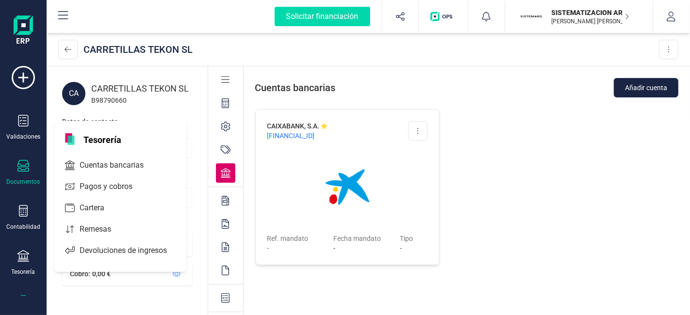
click at [22, 172] on div at bounding box center [23, 167] width 12 height 14
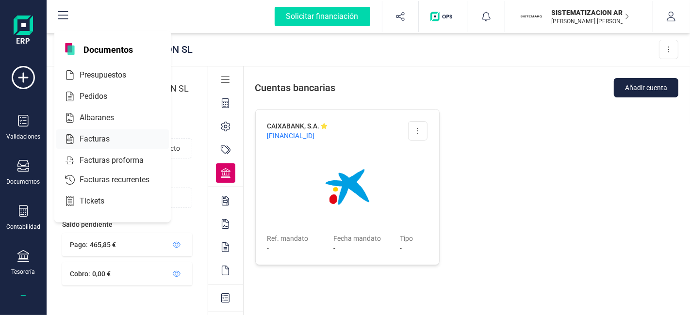
click at [107, 141] on span "Facturas" at bounding box center [101, 139] width 51 height 12
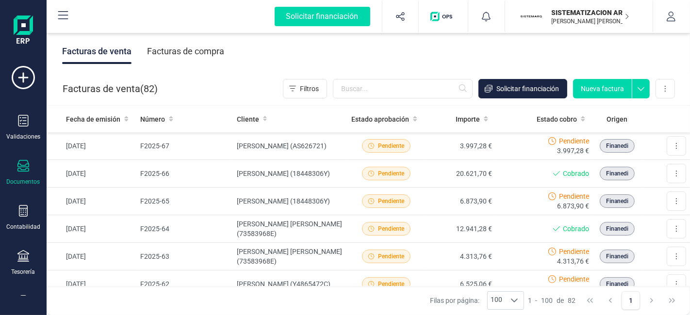
click at [199, 49] on div "Facturas de compra" at bounding box center [185, 51] width 77 height 25
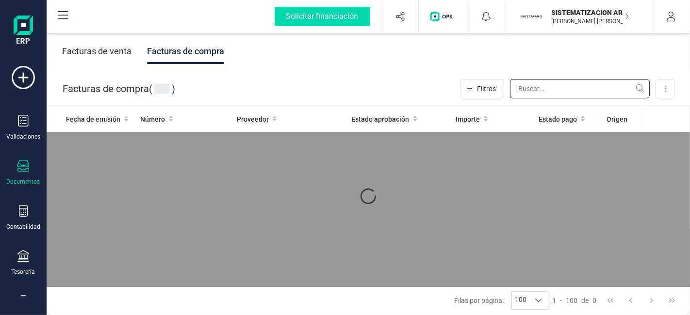
click at [535, 96] on input "text" at bounding box center [580, 88] width 140 height 19
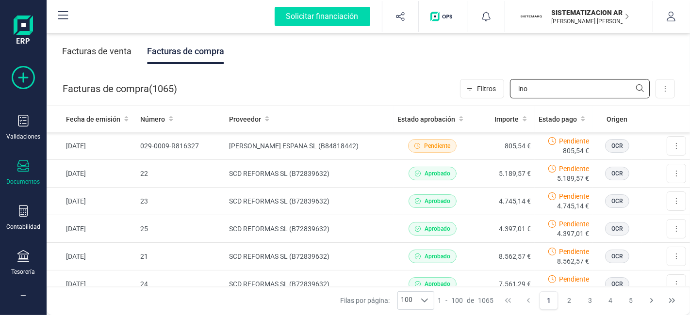
type input "ino"
